Goal: Task Accomplishment & Management: Complete application form

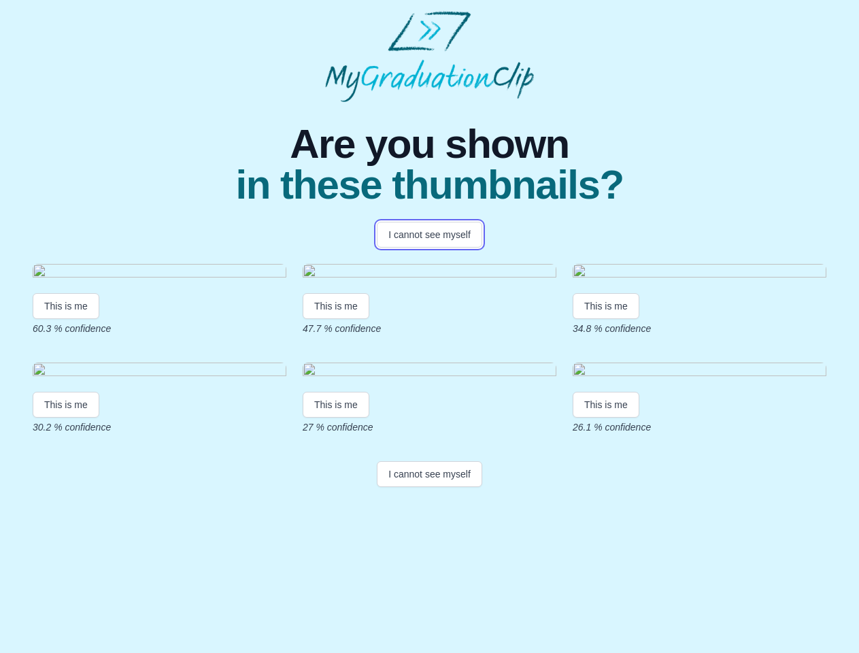
click at [429, 235] on button "I cannot see myself" at bounding box center [429, 235] width 105 height 26
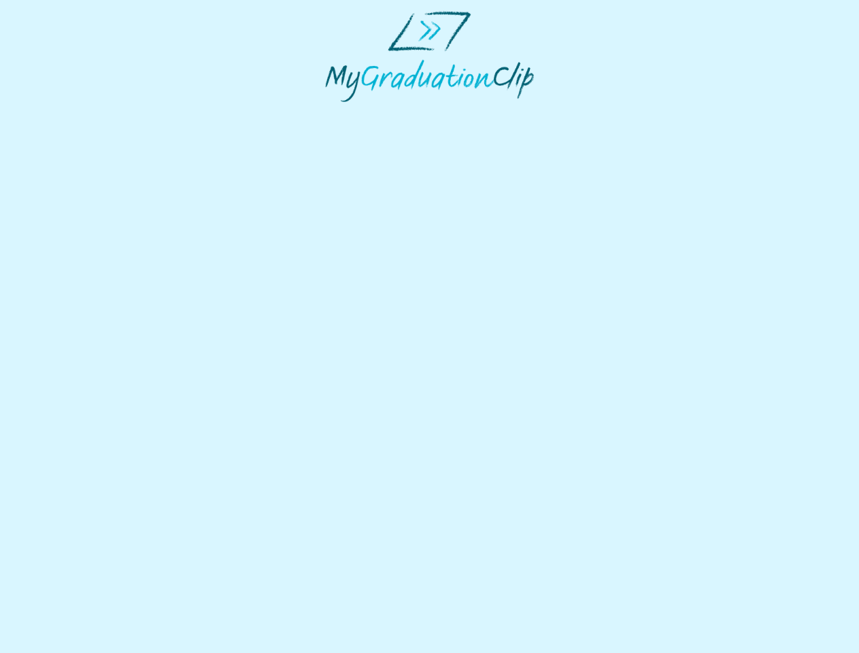
click at [66, 113] on html at bounding box center [429, 56] width 859 height 113
click at [338, 113] on html at bounding box center [429, 56] width 859 height 113
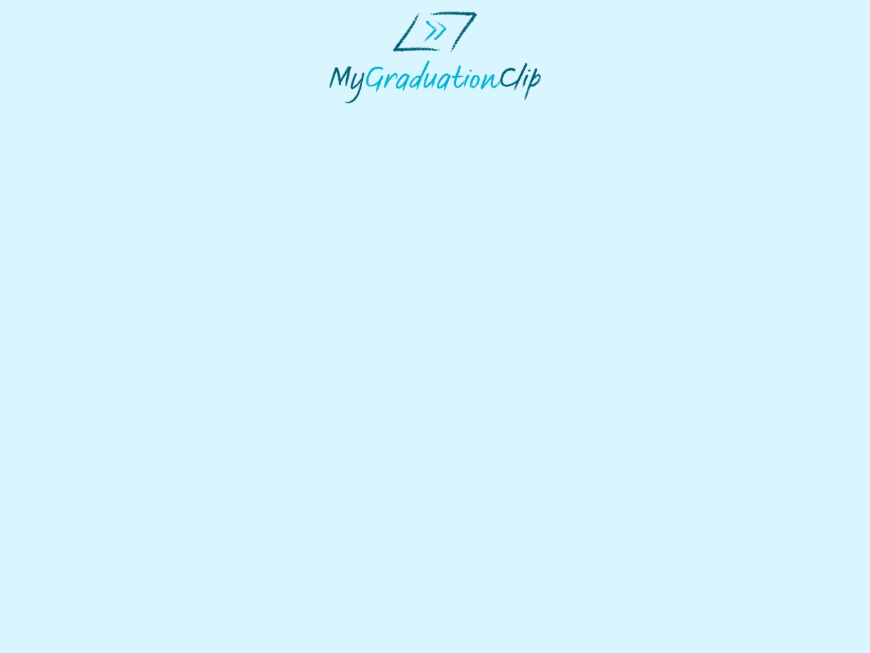
click at [609, 114] on html at bounding box center [435, 57] width 870 height 114
click at [66, 114] on html at bounding box center [435, 57] width 870 height 114
click at [338, 114] on html at bounding box center [435, 57] width 870 height 114
click at [609, 114] on html at bounding box center [435, 57] width 870 height 114
